Goal: Find specific page/section: Find specific page/section

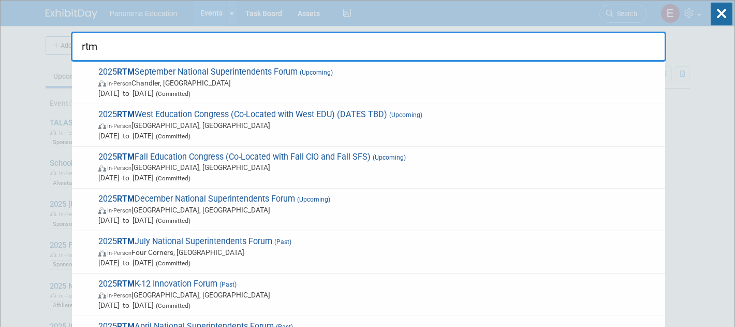
click at [347, 50] on input "rtm" at bounding box center [368, 47] width 595 height 30
click at [342, 48] on input "rtm" at bounding box center [368, 47] width 595 height 30
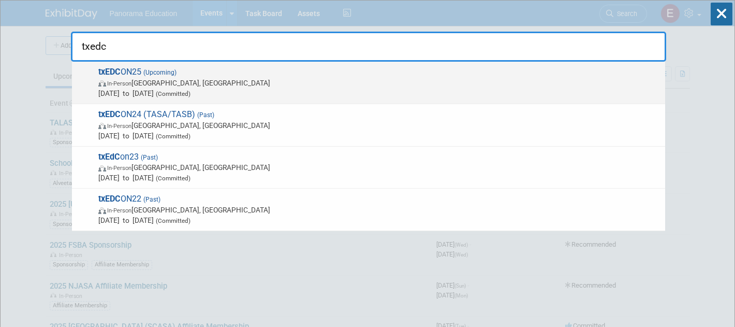
type input "txedc"
click at [251, 78] on span "In-Person Houston, TX" at bounding box center [379, 83] width 562 height 10
